Goal: Transaction & Acquisition: Obtain resource

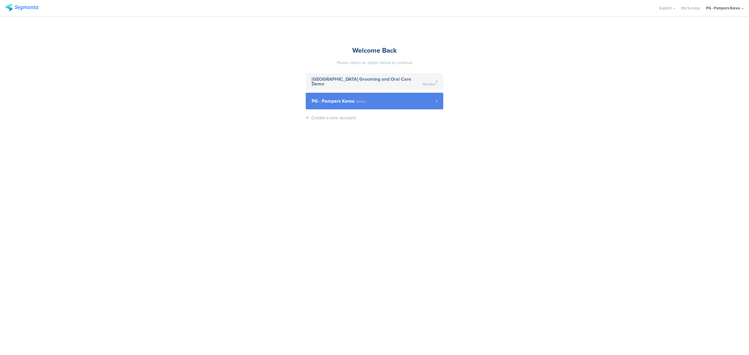
click at [357, 102] on span "Admin" at bounding box center [361, 102] width 10 height 4
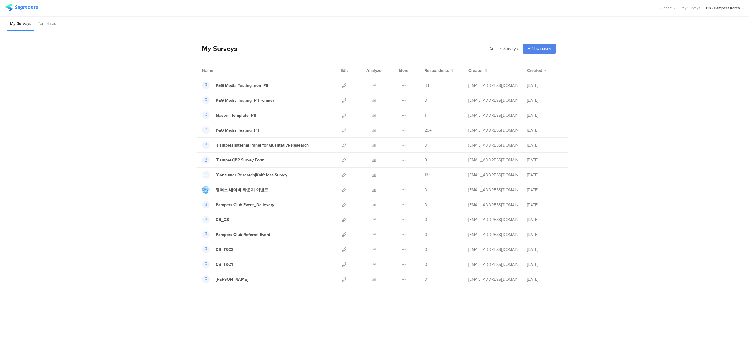
click at [657, 112] on div "My Surveys | 14 Surveys New survey Start from scratch Choose from templates Nam…" at bounding box center [374, 163] width 749 height 265
click at [373, 131] on icon at bounding box center [374, 130] width 4 height 4
click at [373, 86] on icon at bounding box center [374, 85] width 4 height 4
click at [376, 85] on div at bounding box center [374, 85] width 18 height 15
click at [373, 85] on icon at bounding box center [374, 85] width 4 height 4
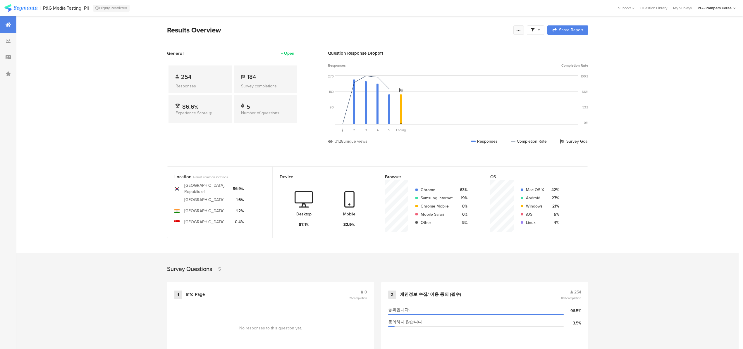
click at [524, 30] on div at bounding box center [519, 29] width 11 height 9
click at [460, 83] on section "Export Results" at bounding box center [480, 89] width 94 height 13
click at [460, 88] on span "Export Results" at bounding box center [458, 89] width 26 height 6
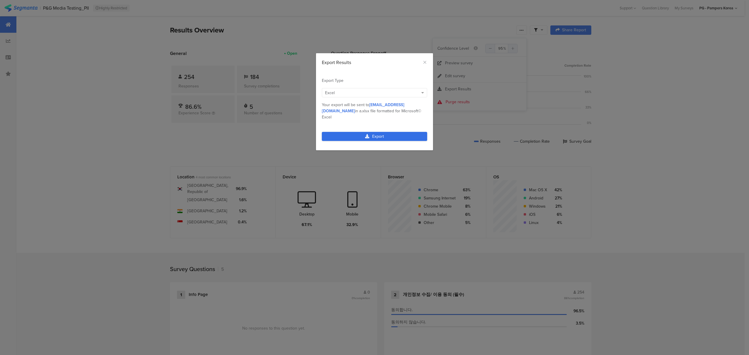
click at [388, 132] on link "Export" at bounding box center [374, 136] width 105 height 9
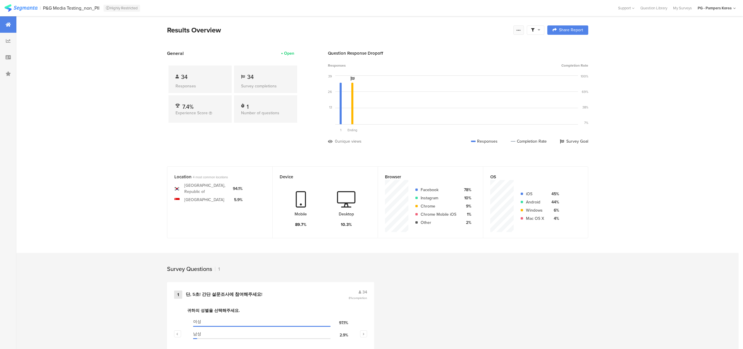
click at [521, 29] on icon at bounding box center [519, 30] width 5 height 5
click at [470, 91] on span "Export Results" at bounding box center [458, 89] width 26 height 6
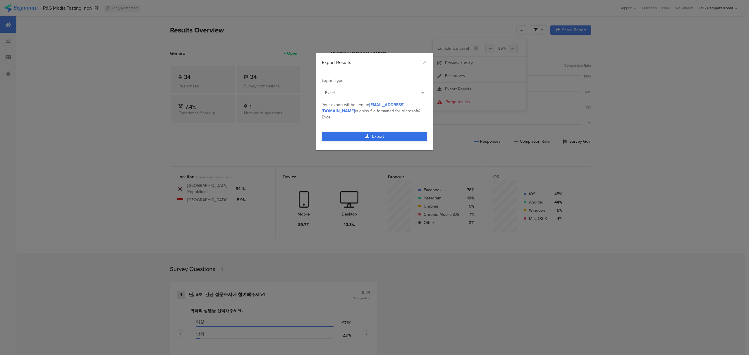
click at [410, 132] on link "Export" at bounding box center [374, 136] width 105 height 9
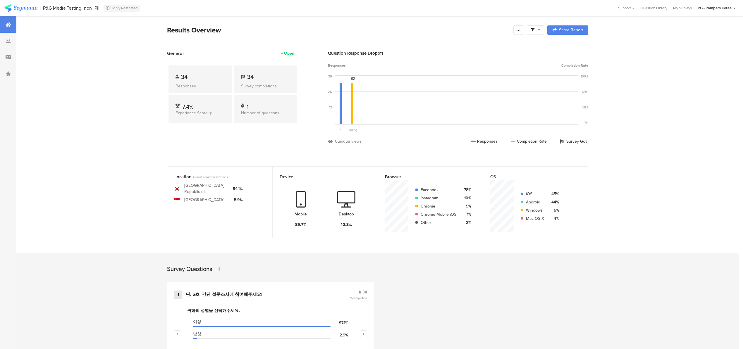
click at [475, 304] on div "1 단, 5초! 간단 설문조사에 참여해주세요! 34 8% completion 귀하의 성별을 선택해주세요. 여성 97.1% 남성 2.9% 귀하의…" at bounding box center [378, 329] width 468 height 95
click at [576, 286] on div "1 단, 5초! 간단 설문조사에 참여해주세요! 34 8% completion 귀하의 성별을 선택해주세요. 여성 97.1% 남성 2.9% 귀하의…" at bounding box center [378, 329] width 468 height 95
